Goal: Task Accomplishment & Management: Manage account settings

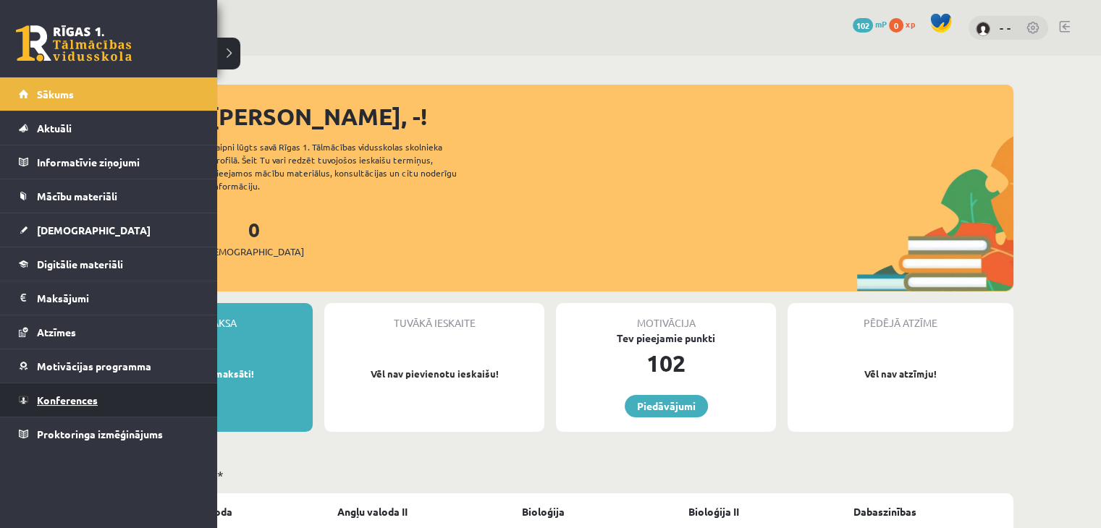
click at [85, 391] on link "Konferences" at bounding box center [109, 399] width 180 height 33
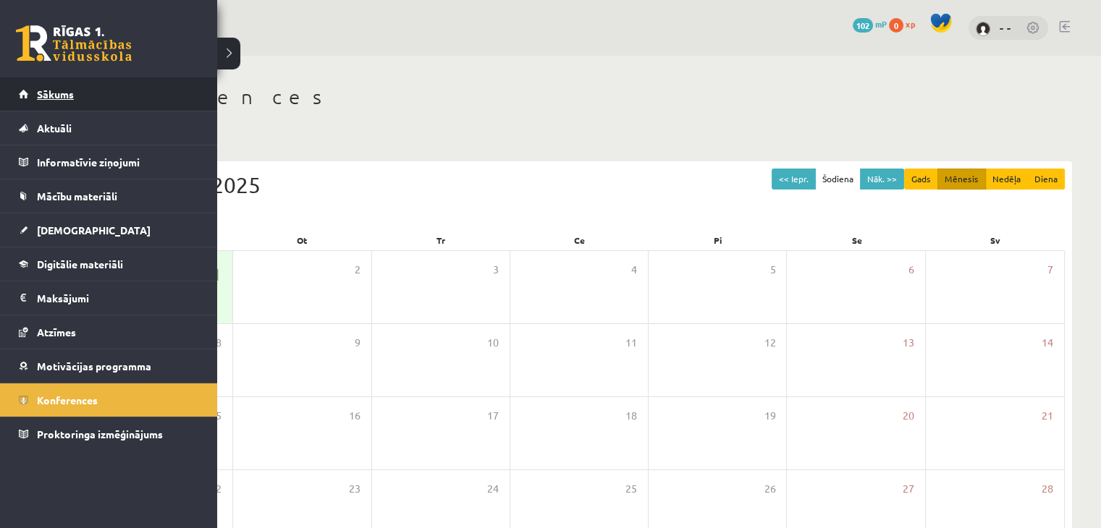
click at [28, 108] on link "Sākums" at bounding box center [109, 93] width 180 height 33
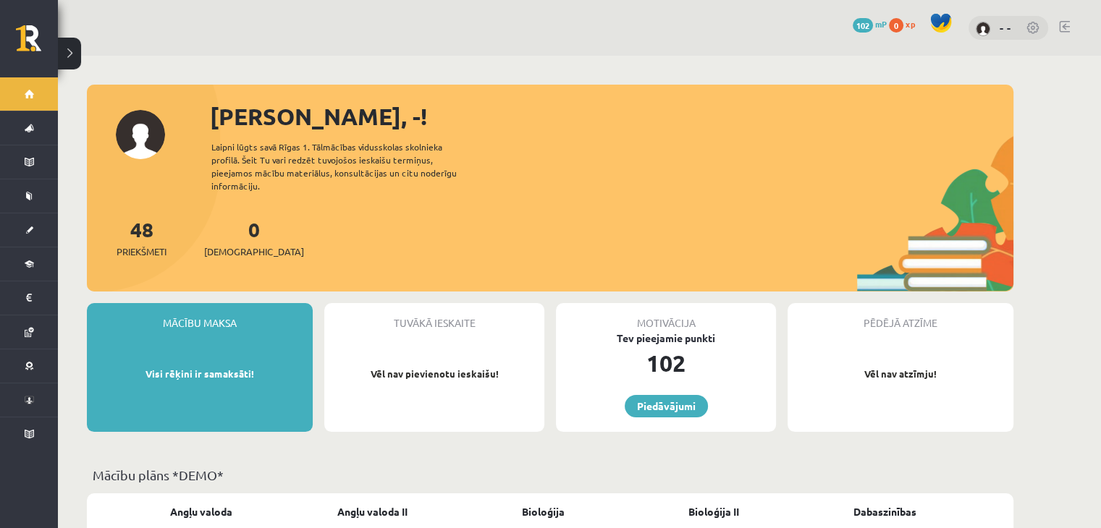
click at [1027, 26] on link at bounding box center [1033, 29] width 14 height 14
